Goal: Use online tool/utility: Utilize a website feature to perform a specific function

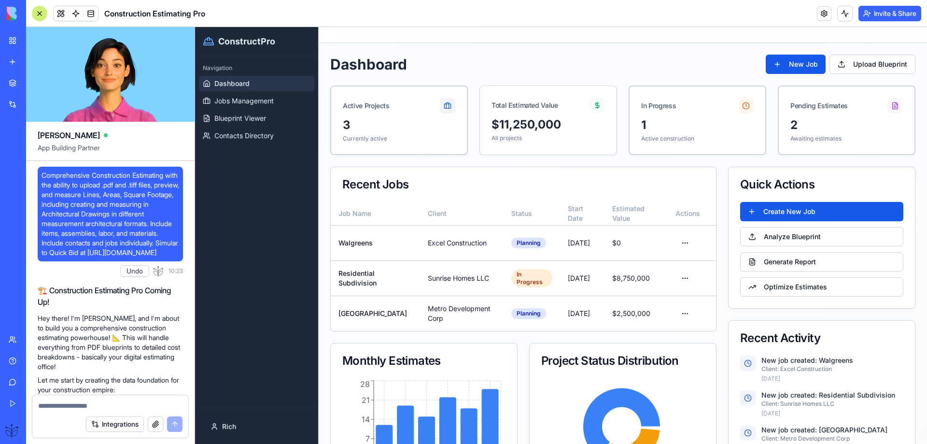
scroll to position [27036, 0]
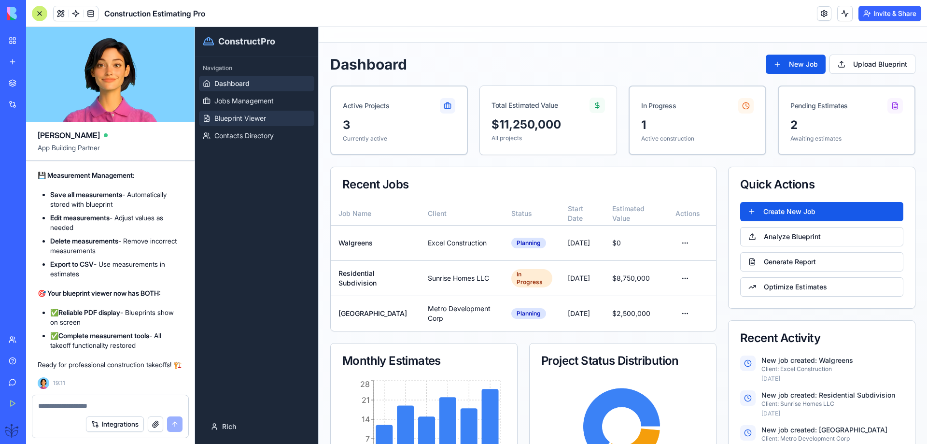
click at [239, 116] on span "Blueprint Viewer" at bounding box center [240, 118] width 52 height 10
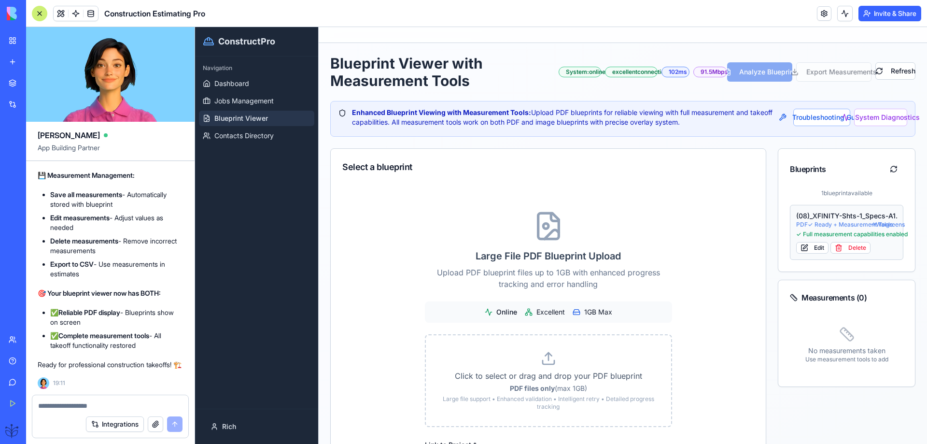
click at [813, 215] on div "(08)_XFINITY-Shts-1_Specs-A1.03_-_Permit" at bounding box center [846, 216] width 101 height 10
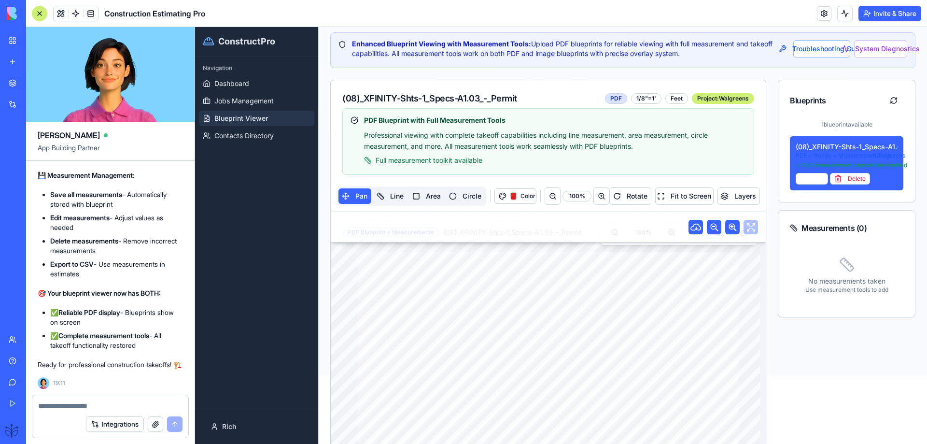
scroll to position [193, 0]
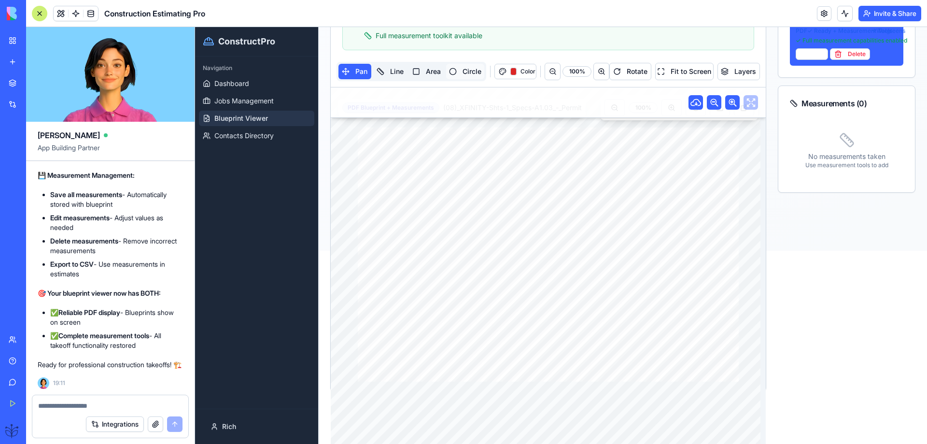
click at [451, 68] on button "Circle" at bounding box center [465, 71] width 38 height 15
click at [511, 71] on div "button" at bounding box center [513, 72] width 6 height 8
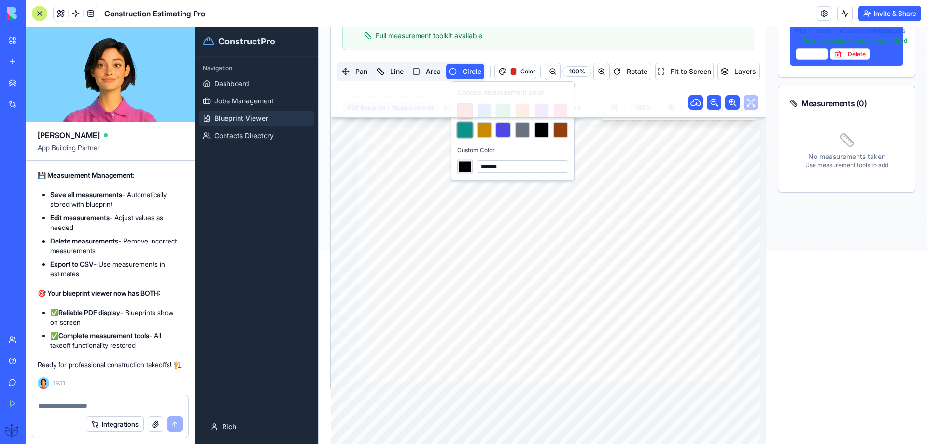
click at [465, 131] on button at bounding box center [464, 129] width 17 height 17
type input "*******"
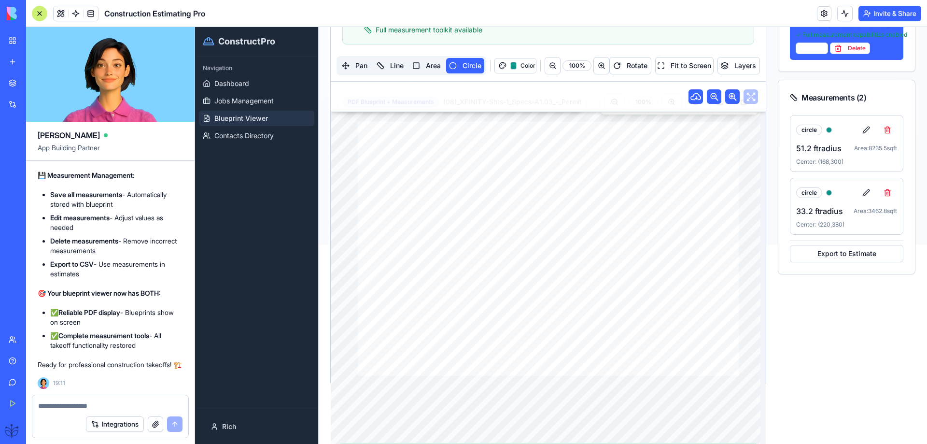
scroll to position [177, 0]
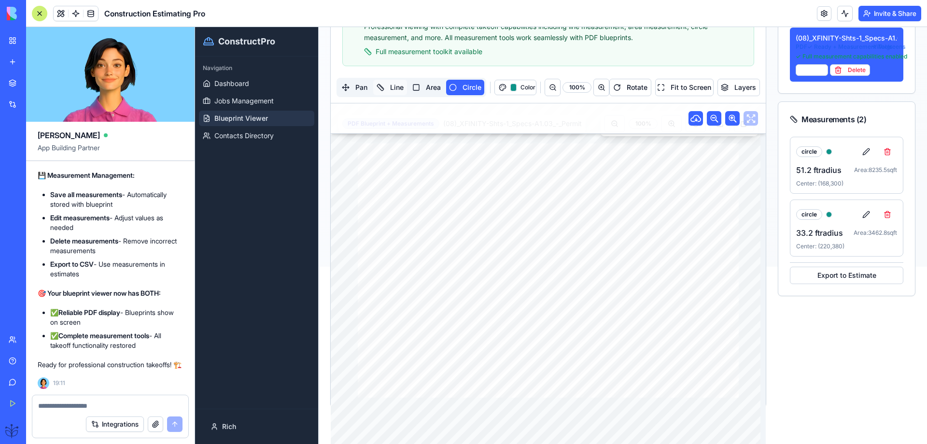
click at [392, 90] on button "Line" at bounding box center [390, 87] width 34 height 15
click at [515, 89] on button "Color" at bounding box center [515, 87] width 42 height 15
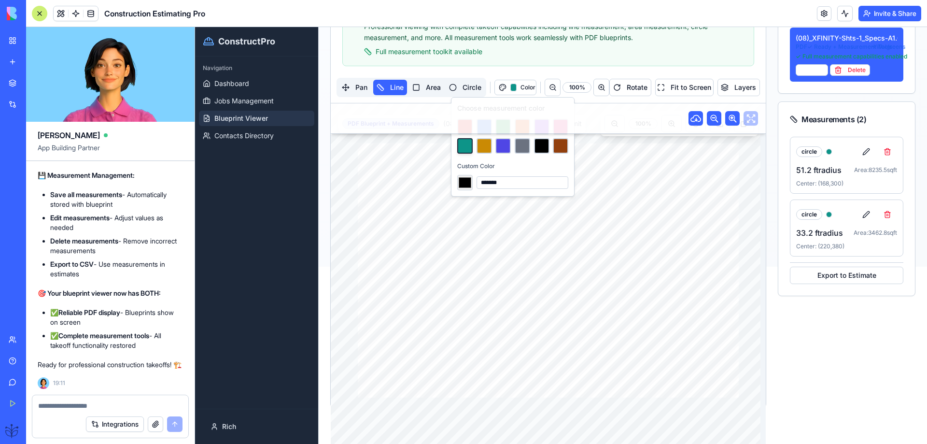
click at [466, 180] on input "*******" at bounding box center [464, 182] width 15 height 15
type input "*******"
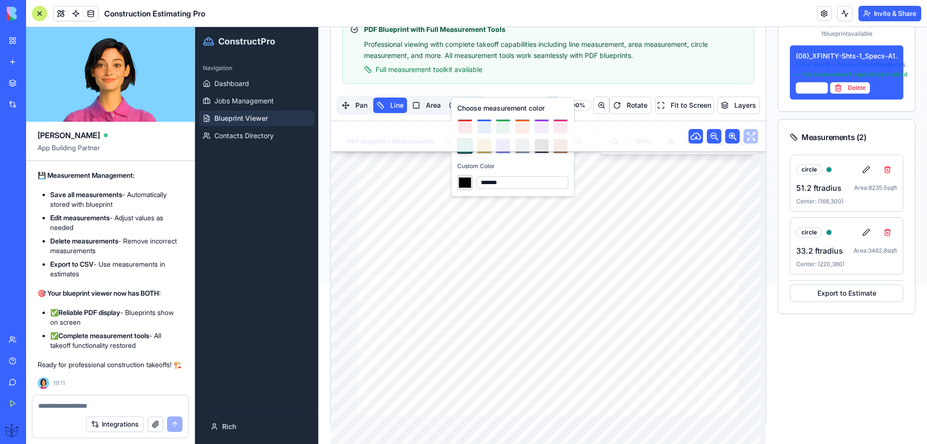
type input "*******"
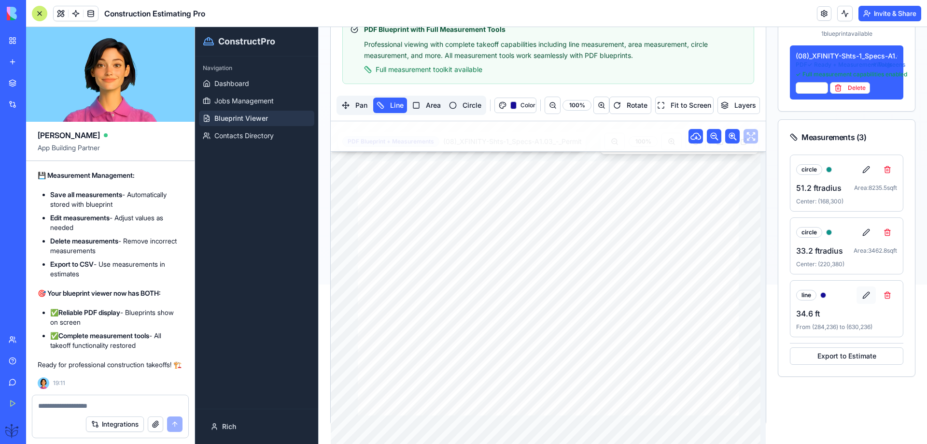
click at [857, 295] on button at bounding box center [866, 294] width 19 height 17
click at [859, 294] on div at bounding box center [877, 294] width 41 height 17
click at [862, 313] on button "Save" at bounding box center [868, 314] width 15 height 12
click at [429, 105] on button "Area" at bounding box center [426, 105] width 35 height 15
click at [525, 107] on span "Color" at bounding box center [527, 105] width 12 height 8
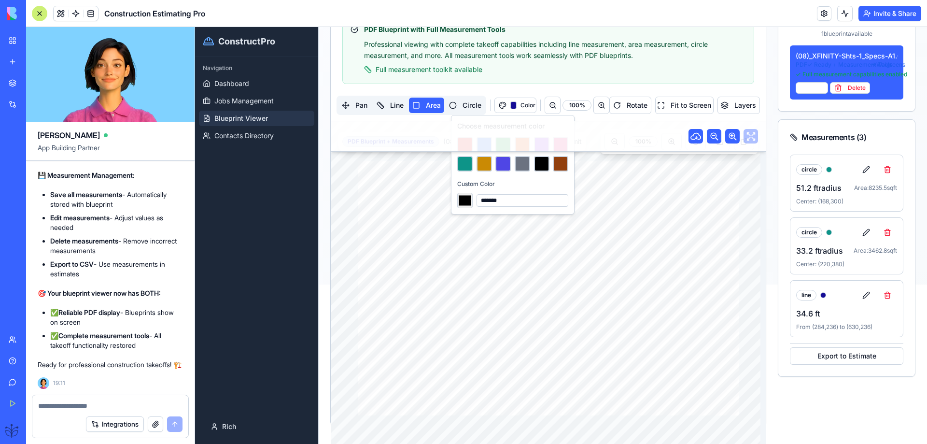
click at [462, 202] on input "*******" at bounding box center [464, 200] width 15 height 15
type input "*******"
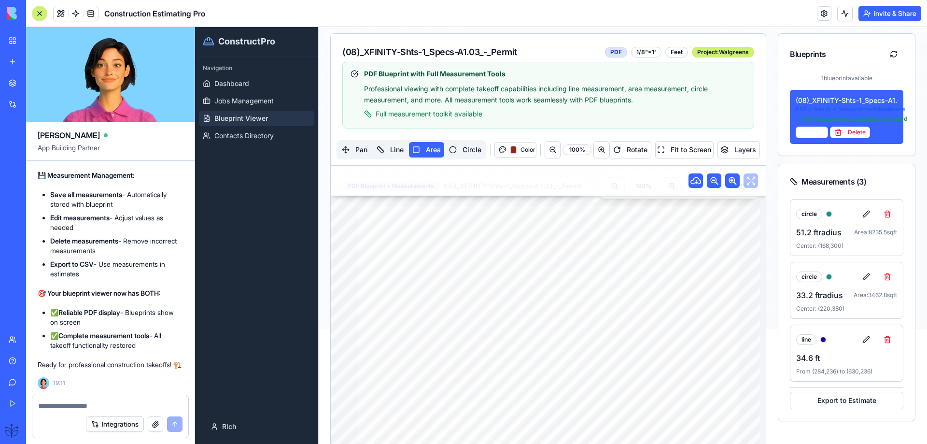
scroll to position [95, 0]
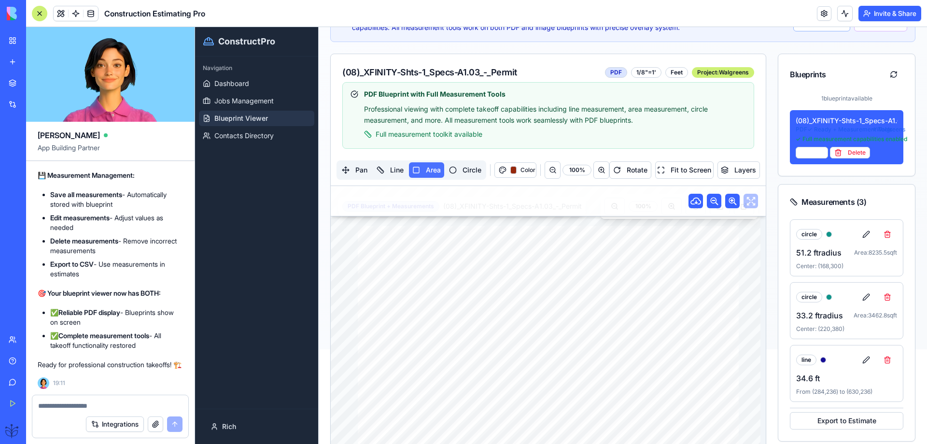
click at [417, 169] on button "Area" at bounding box center [426, 169] width 35 height 15
click at [510, 172] on div "button" at bounding box center [513, 170] width 6 height 8
click at [466, 267] on input "*******" at bounding box center [464, 264] width 15 height 15
type input "*******"
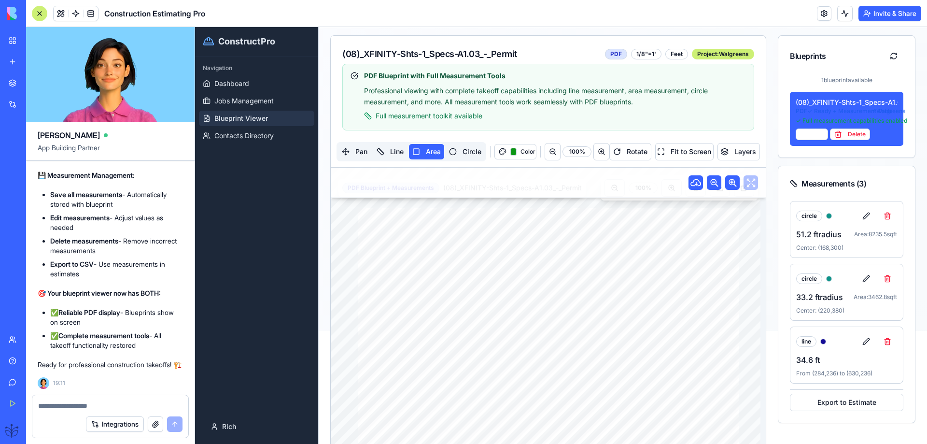
scroll to position [113, 0]
click at [345, 154] on button "Pan" at bounding box center [354, 151] width 33 height 15
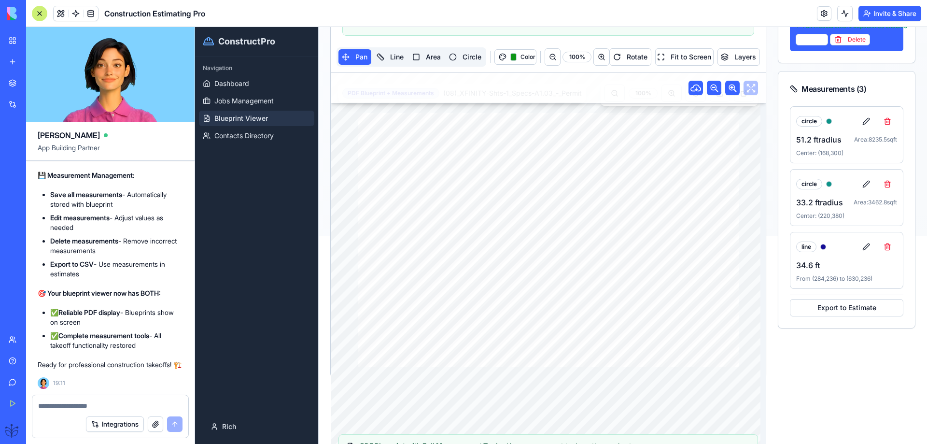
scroll to position [177, 0]
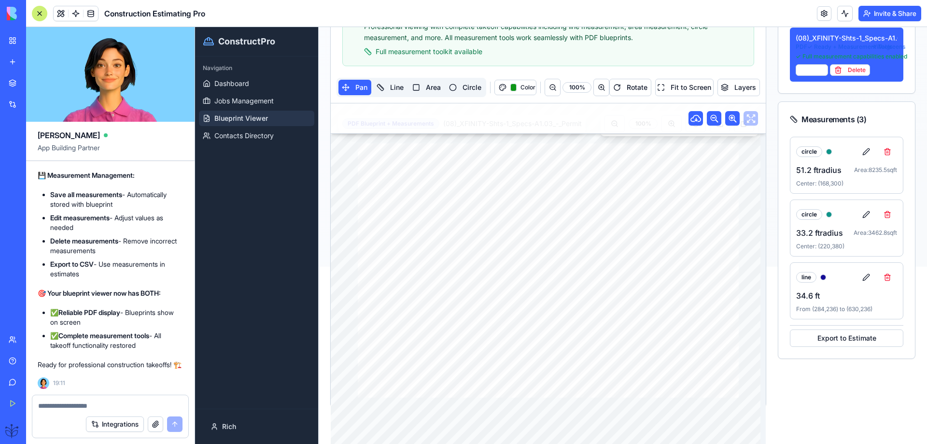
click at [49, 405] on textarea at bounding box center [110, 406] width 144 height 10
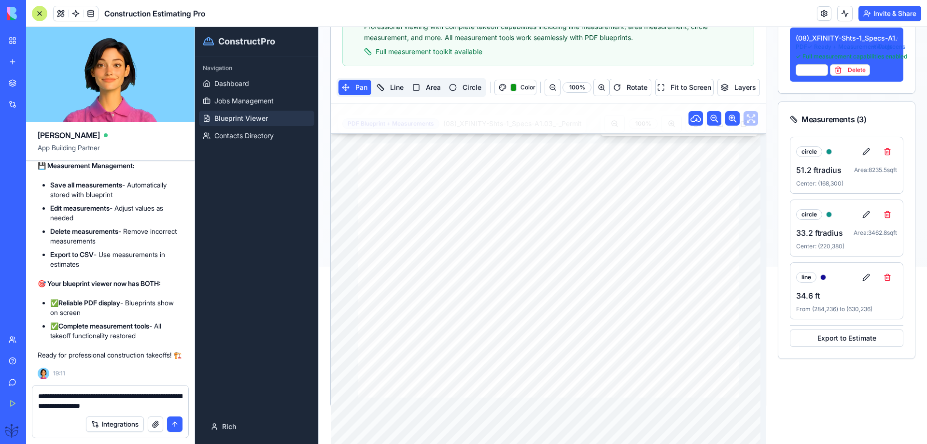
type textarea "**********"
click at [175, 422] on button "submit" at bounding box center [174, 423] width 15 height 15
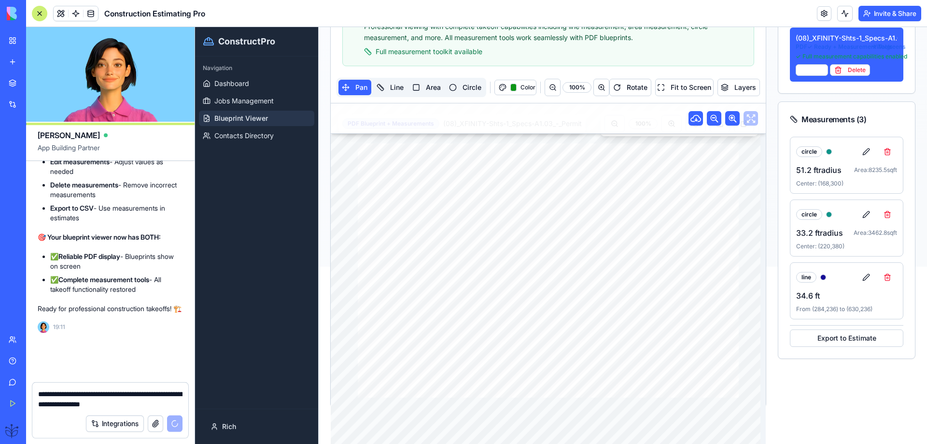
scroll to position [27083, 0]
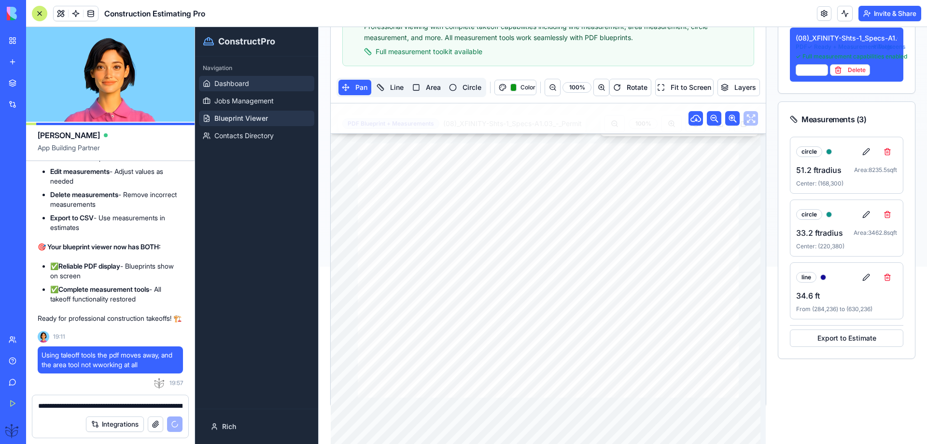
click at [234, 86] on span "Dashboard" at bounding box center [231, 84] width 35 height 10
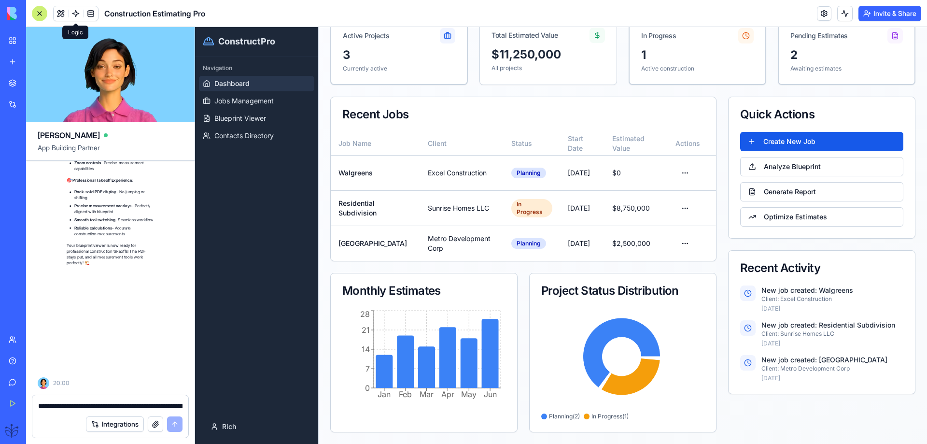
scroll to position [27738, 0]
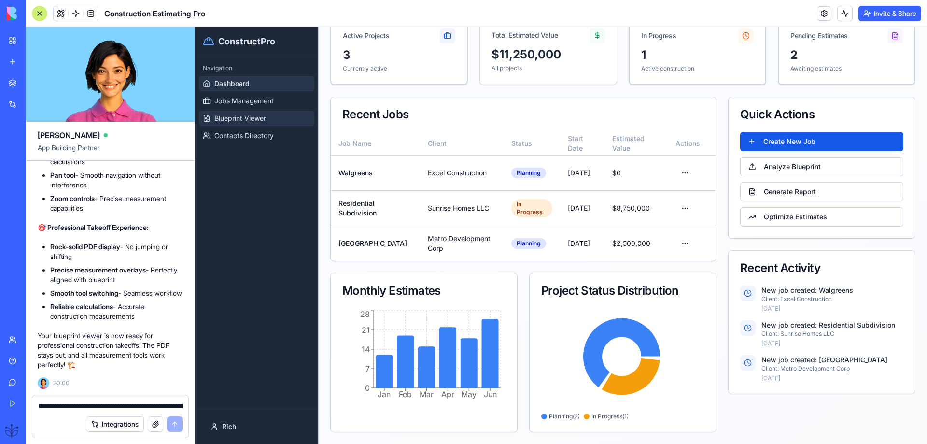
click at [252, 119] on span "Blueprint Viewer" at bounding box center [240, 118] width 52 height 10
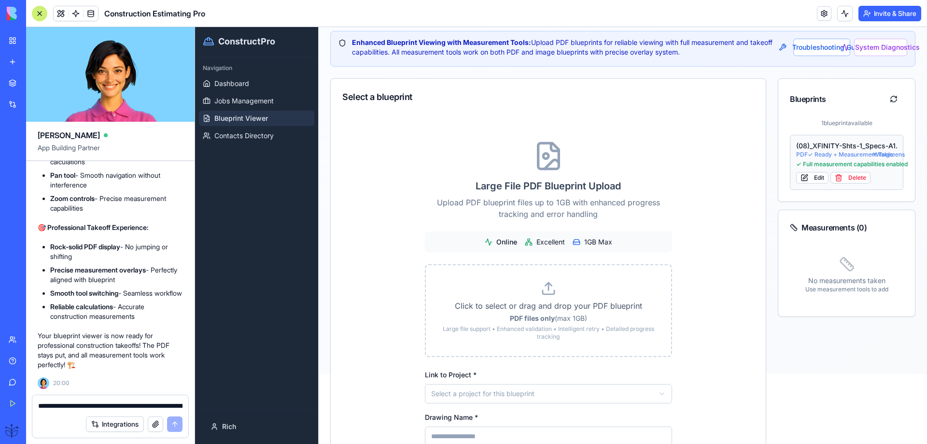
click at [817, 149] on div "(08)_XFINITY-Shts-1_Specs-A1.03_-_Permit" at bounding box center [846, 146] width 101 height 10
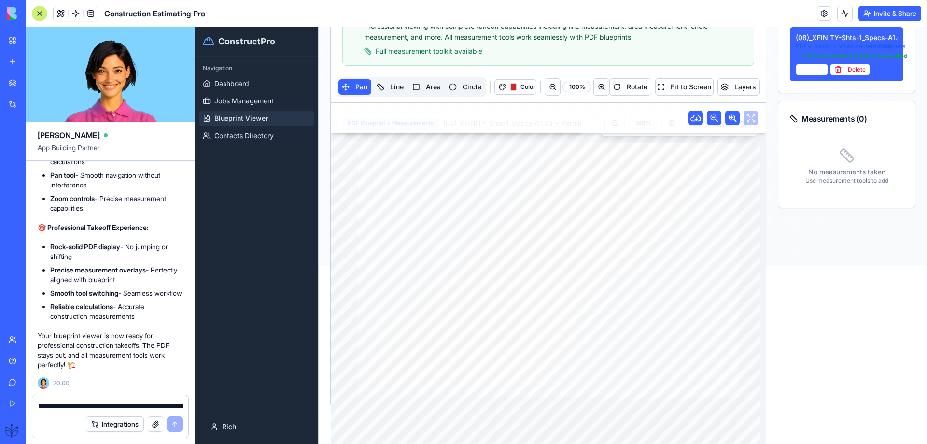
scroll to position [113, 0]
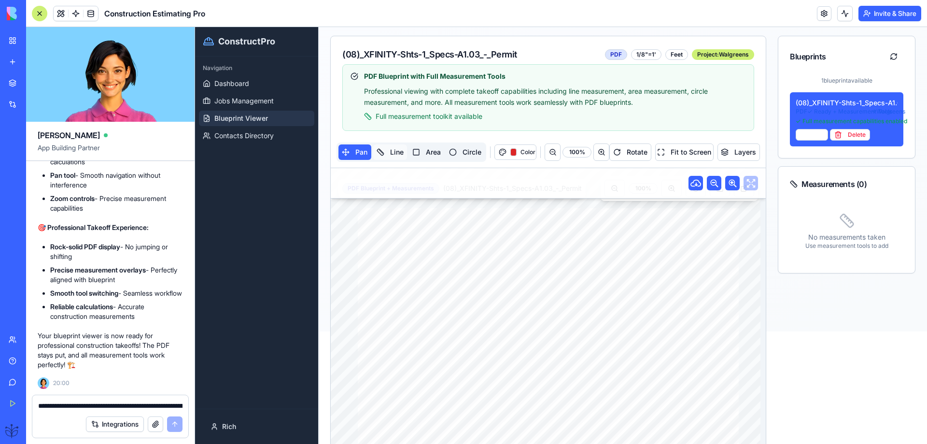
click at [396, 153] on button "Line" at bounding box center [390, 151] width 34 height 15
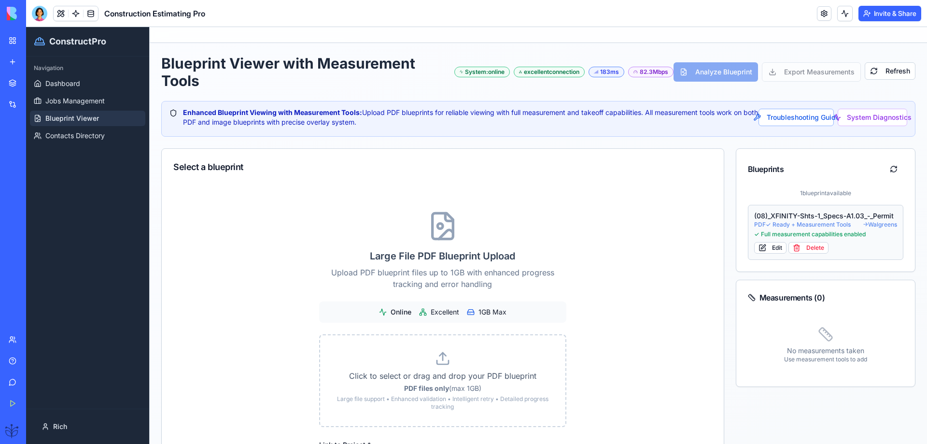
click at [780, 217] on div "(08)_XFINITY-Shts-1_Specs-A1.03_-_Permit" at bounding box center [825, 216] width 143 height 10
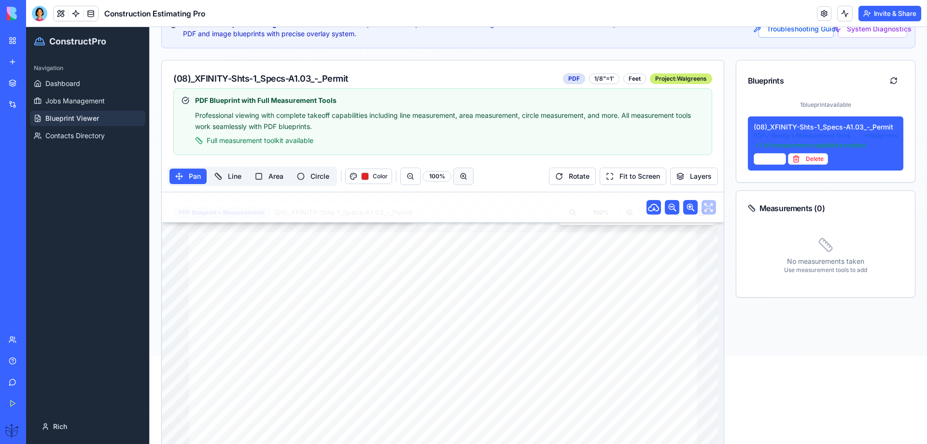
scroll to position [193, 0]
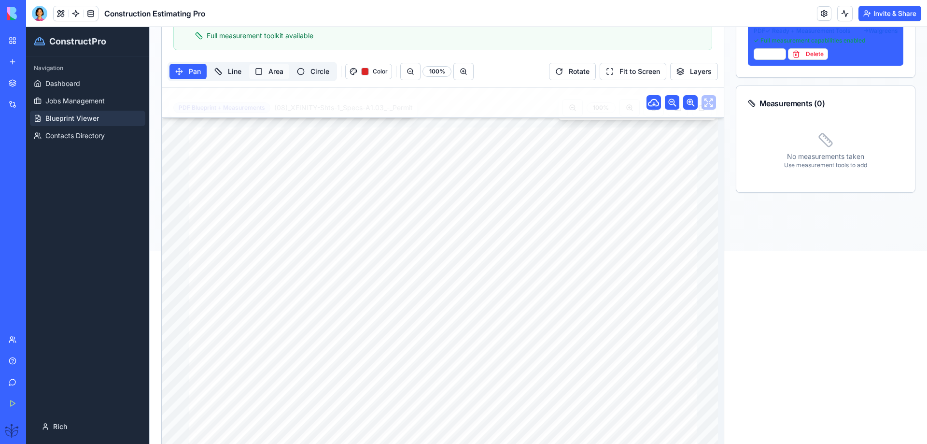
click at [269, 70] on button "Area" at bounding box center [269, 71] width 40 height 15
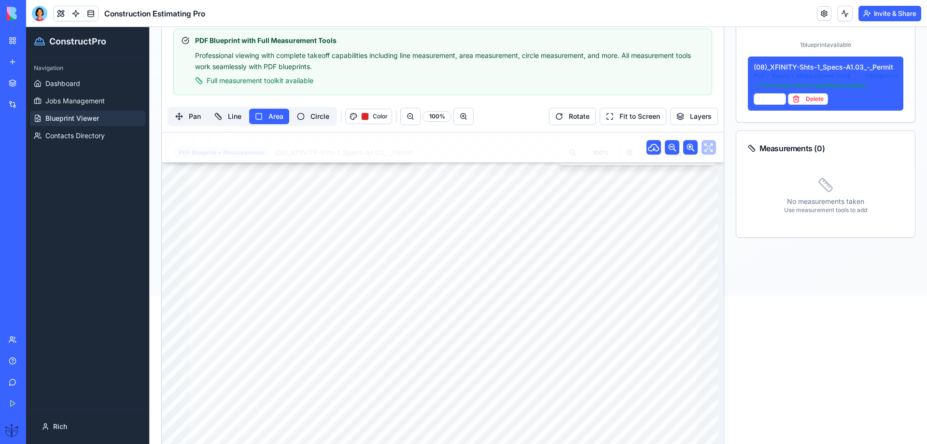
scroll to position [129, 0]
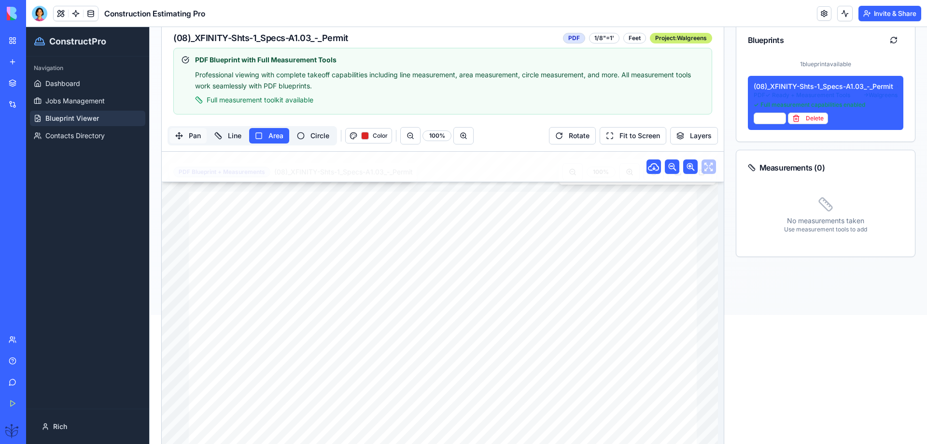
click at [185, 133] on button "Pan" at bounding box center [187, 135] width 37 height 15
click at [232, 139] on button "Line" at bounding box center [228, 135] width 39 height 15
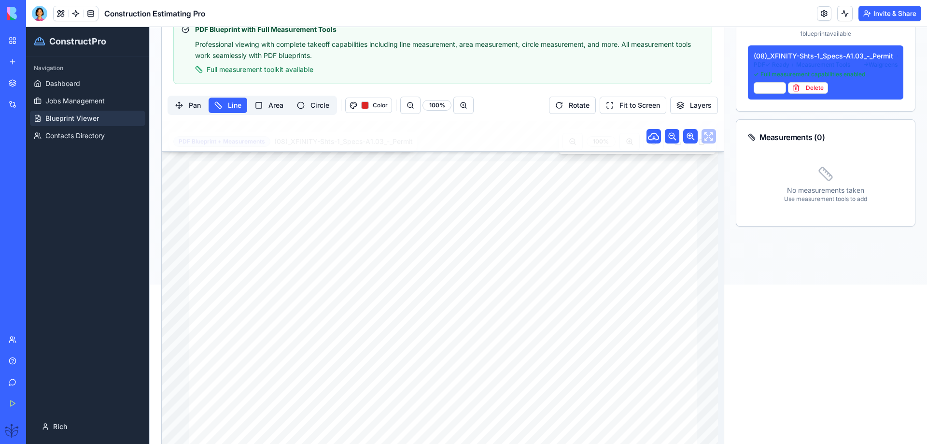
scroll to position [159, 0]
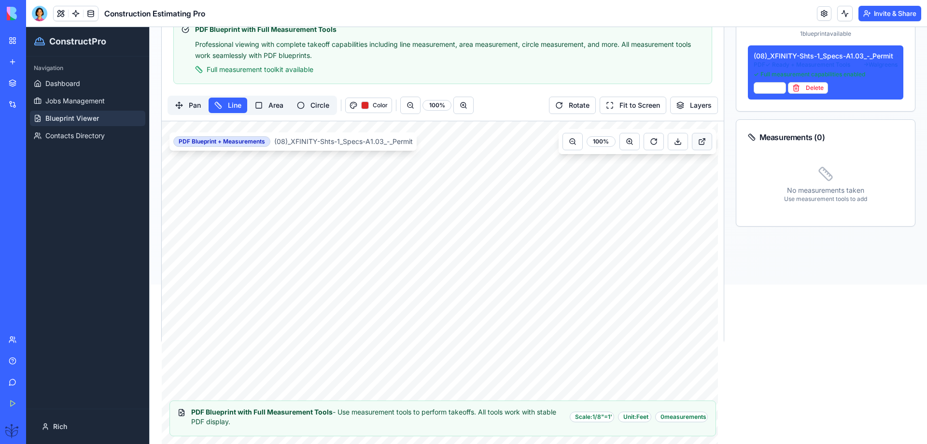
click at [694, 142] on button at bounding box center [702, 141] width 20 height 17
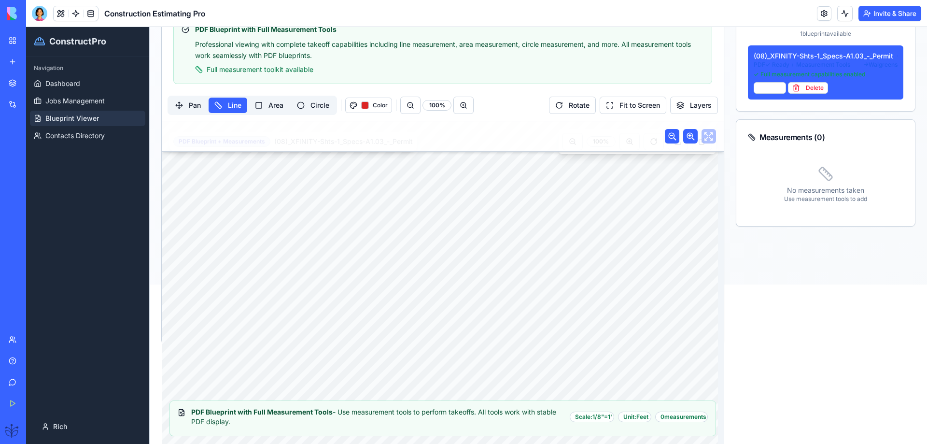
scroll to position [203, 0]
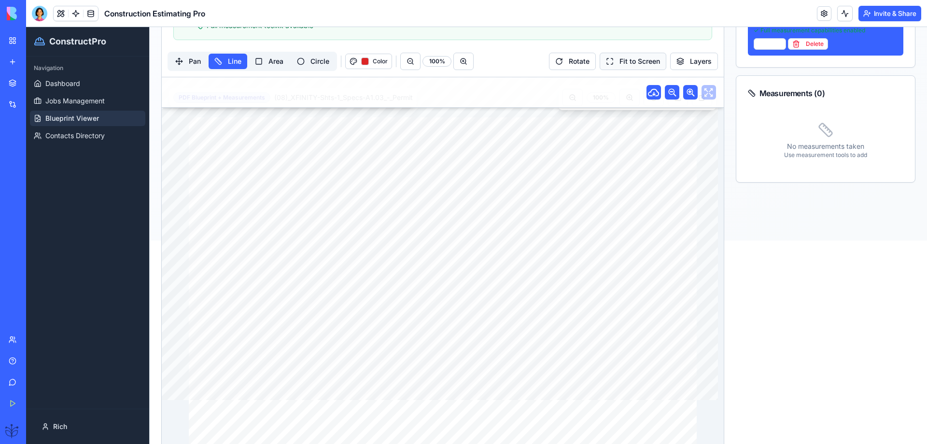
click at [623, 64] on button "Fit to Screen" at bounding box center [633, 61] width 67 height 17
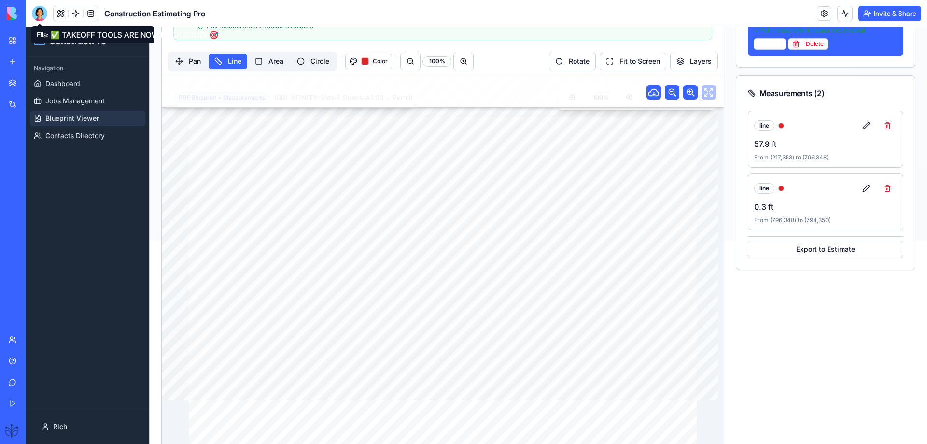
click at [37, 18] on div at bounding box center [39, 13] width 15 height 15
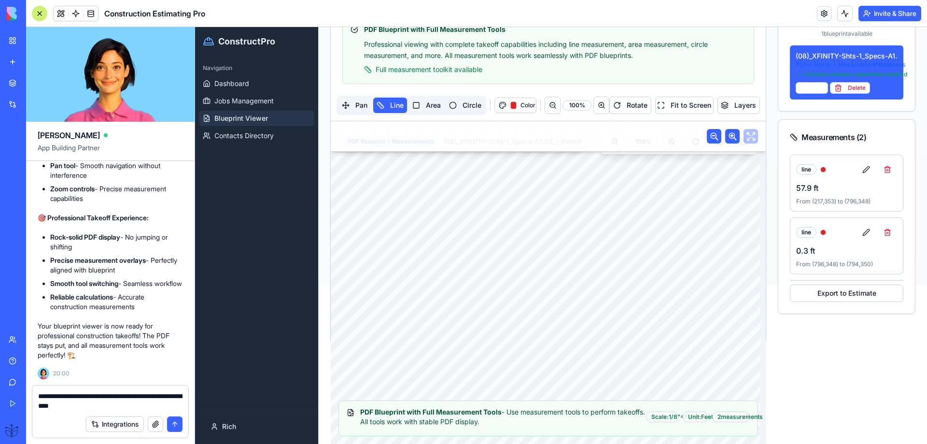
type textarea "**********"
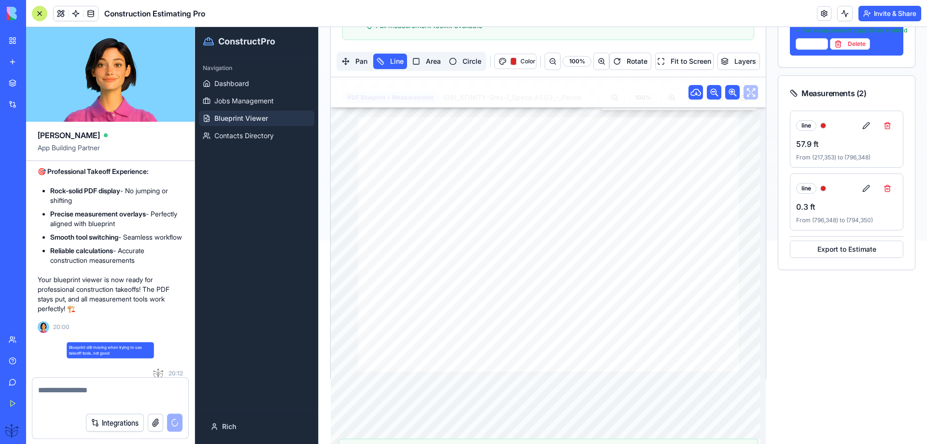
scroll to position [27784, 0]
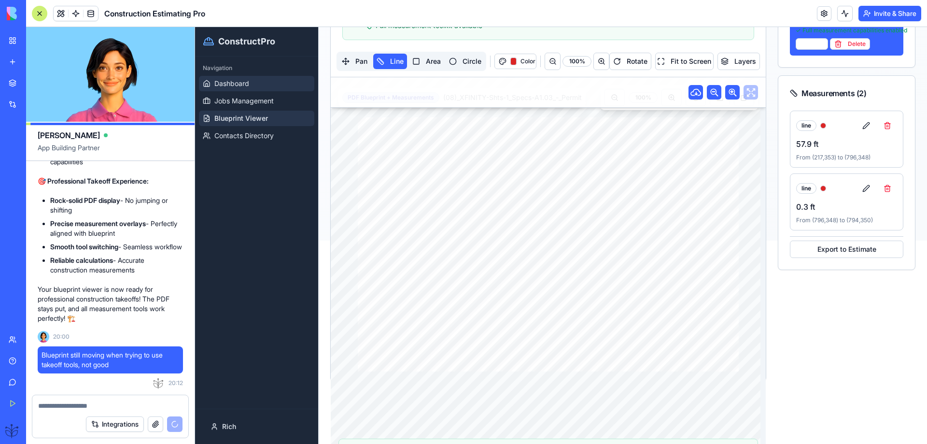
click at [230, 84] on span "Dashboard" at bounding box center [231, 84] width 35 height 10
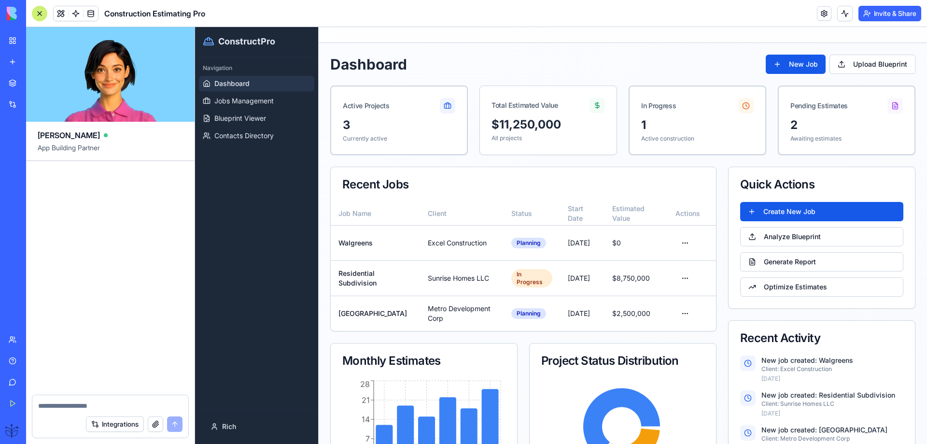
scroll to position [28300, 0]
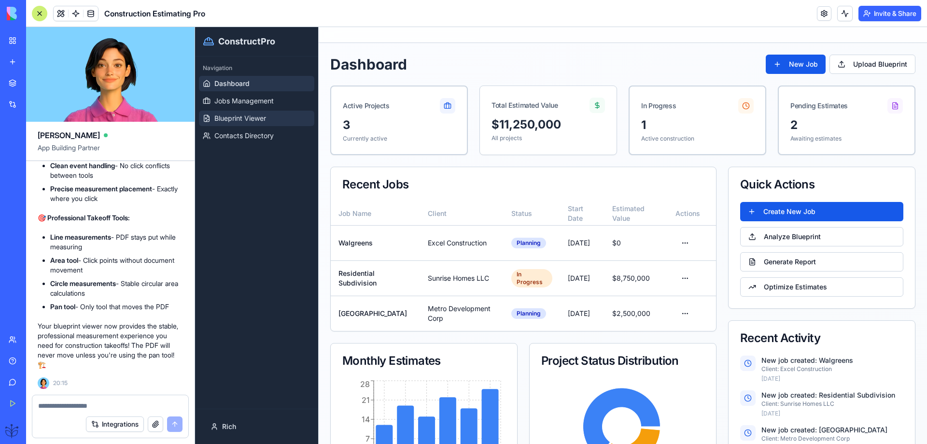
click at [227, 122] on span "Blueprint Viewer" at bounding box center [240, 118] width 52 height 10
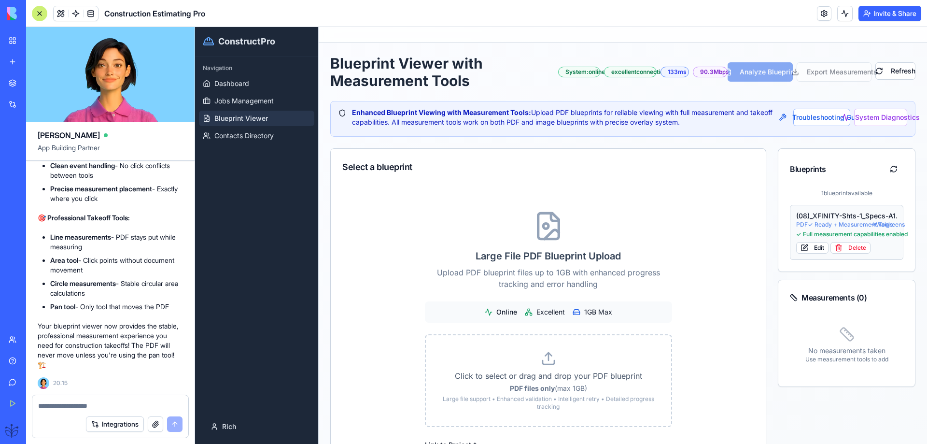
click at [812, 224] on span "PDF ✓ Ready + Measurement Tools" at bounding box center [833, 225] width 74 height 8
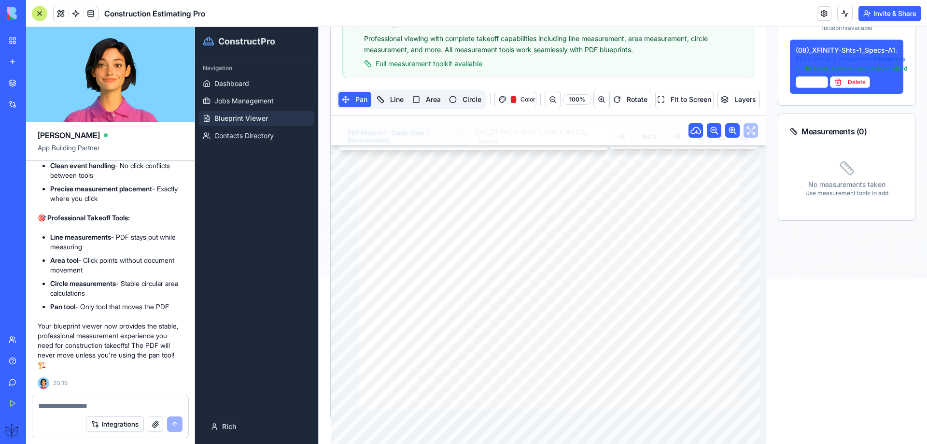
scroll to position [193, 0]
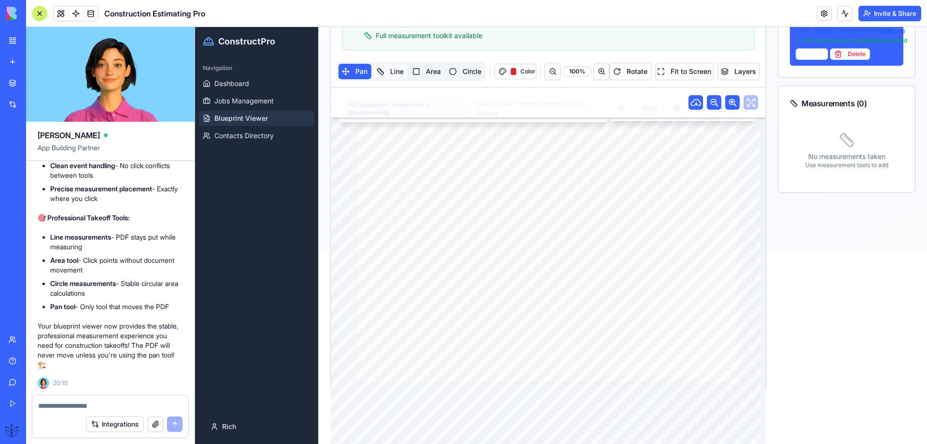
click at [396, 71] on button "Line" at bounding box center [390, 71] width 34 height 15
